Goal: Information Seeking & Learning: Learn about a topic

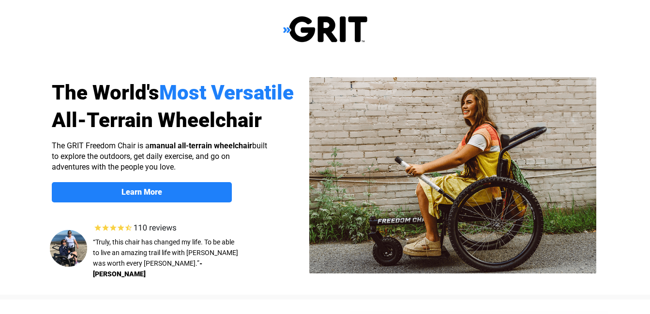
select select "US"
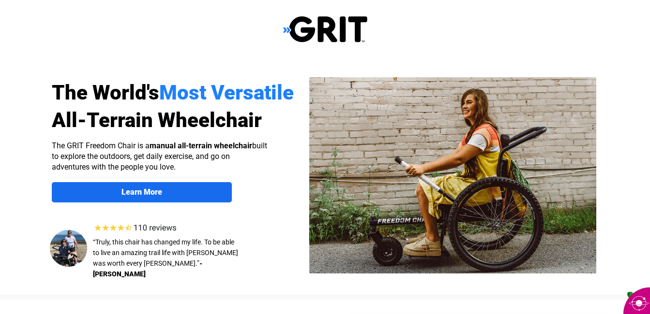
click at [152, 194] on strong "Learn More" at bounding box center [141, 192] width 41 height 9
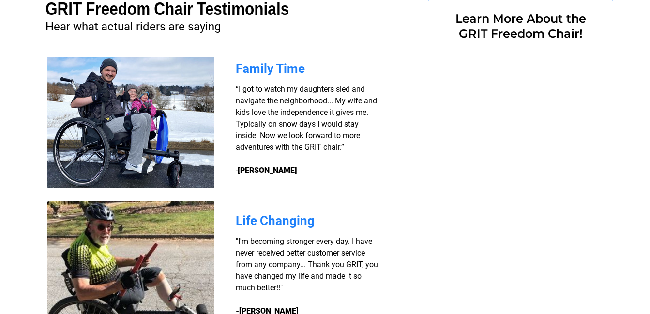
select select "US"
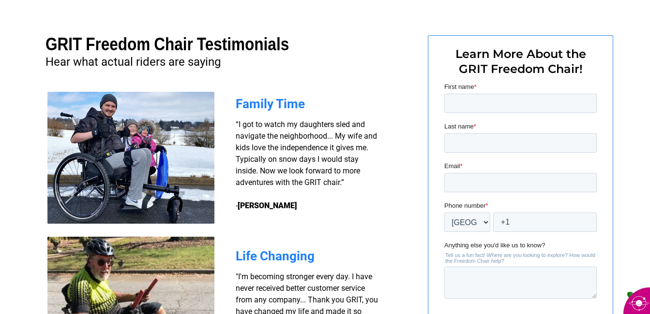
scroll to position [714, 0]
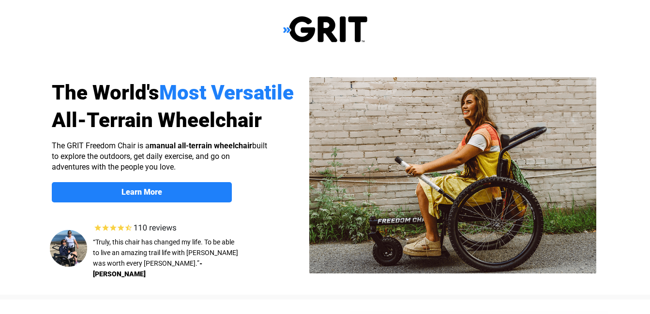
select select "US"
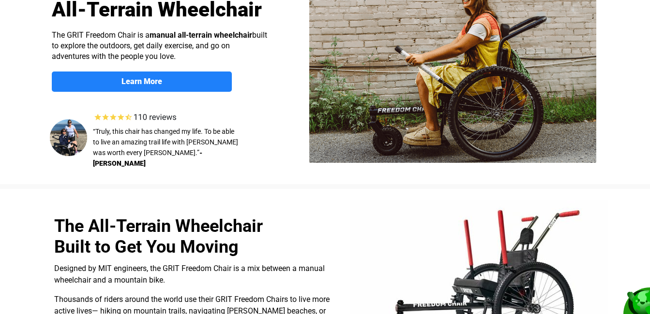
scroll to position [145, 0]
